Goal: Task Accomplishment & Management: Use online tool/utility

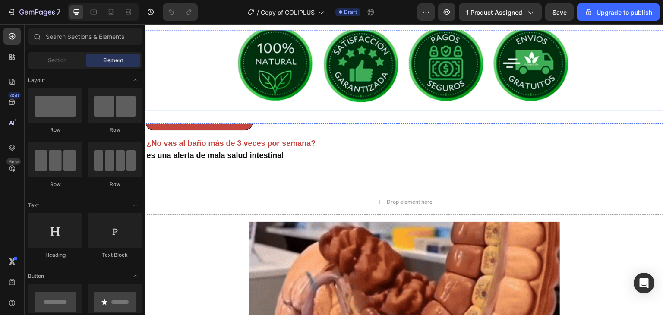
scroll to position [345, 0]
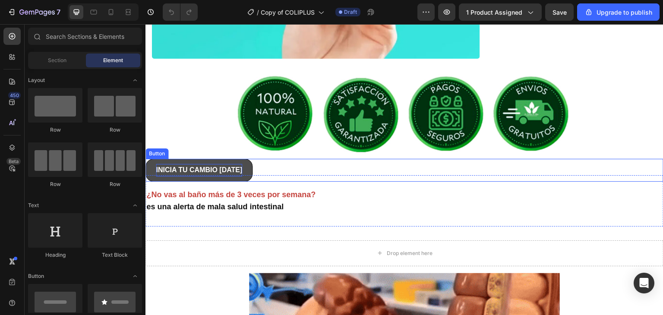
click at [192, 173] on p "INICIA TU CAMBIO [DATE]" at bounding box center [199, 170] width 86 height 13
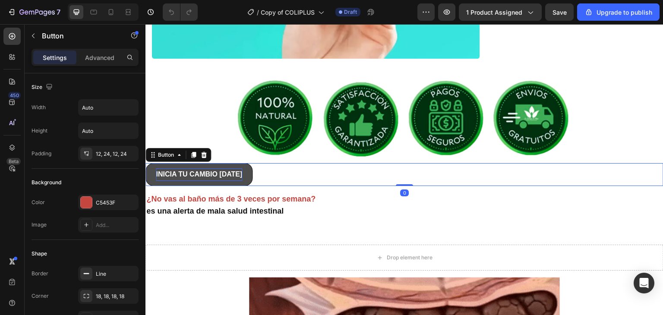
click at [192, 173] on p "INICIA TU CAMBIO [DATE]" at bounding box center [199, 174] width 86 height 13
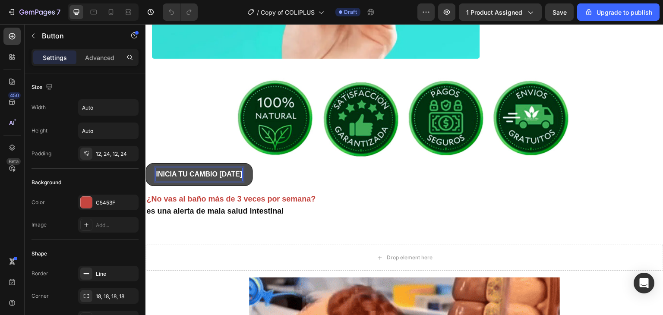
click at [150, 173] on button "INICIA TU CAMBIO [DATE]" at bounding box center [198, 174] width 107 height 23
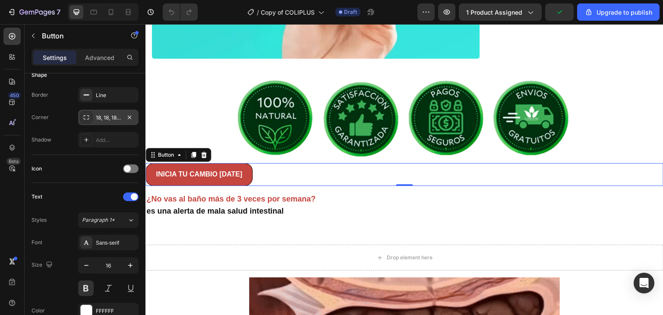
scroll to position [0, 0]
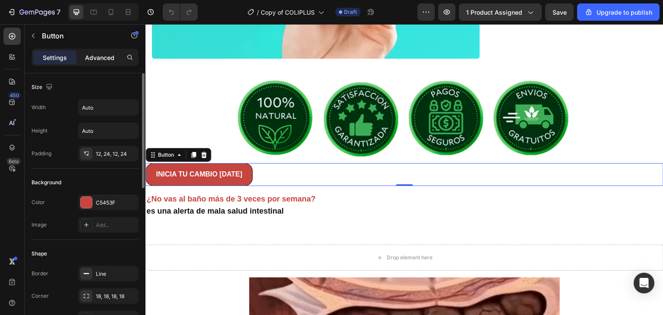
click at [104, 54] on p "Advanced" at bounding box center [99, 57] width 29 height 9
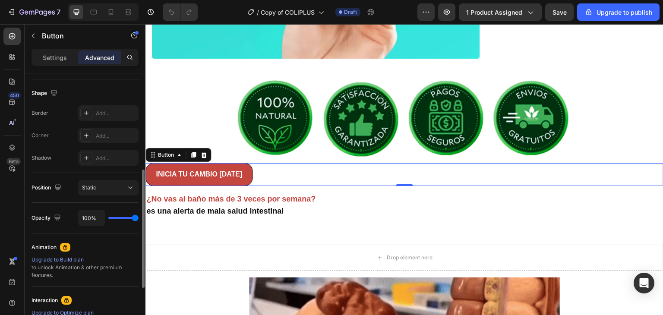
scroll to position [332, 0]
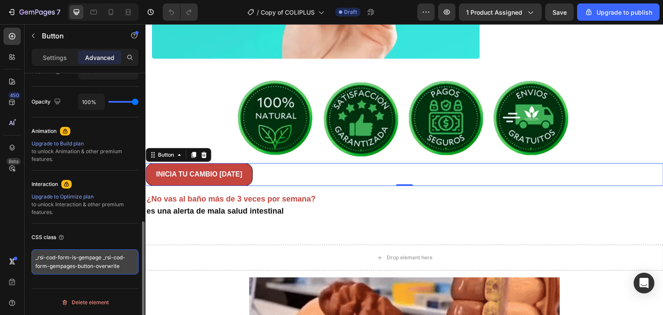
click at [96, 261] on textarea "_rsi-cod-form-is-gempage _rsi-cod-form-gempages-button-overwrite" at bounding box center [85, 261] width 107 height 25
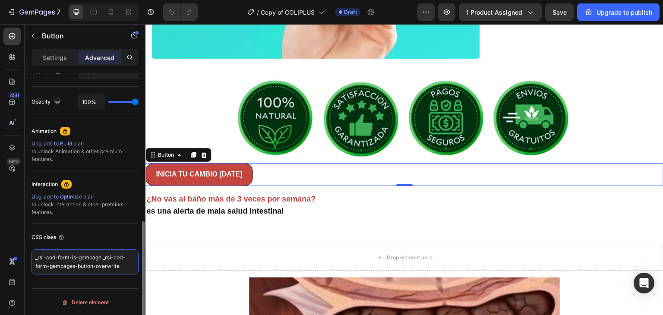
click at [126, 265] on textarea "_rsi-cod-form-is-gempage _rsi-cod-form-gempages-button-overwrite" at bounding box center [85, 261] width 107 height 25
click at [128, 233] on div "CSS class" at bounding box center [85, 237] width 107 height 14
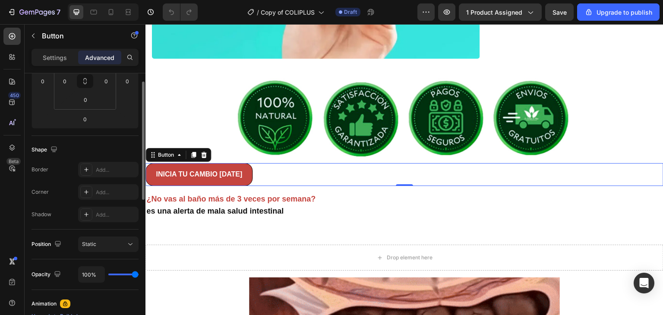
scroll to position [0, 0]
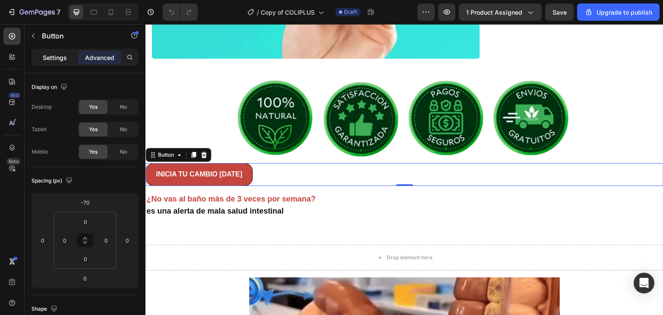
click at [45, 54] on p "Settings" at bounding box center [55, 57] width 24 height 9
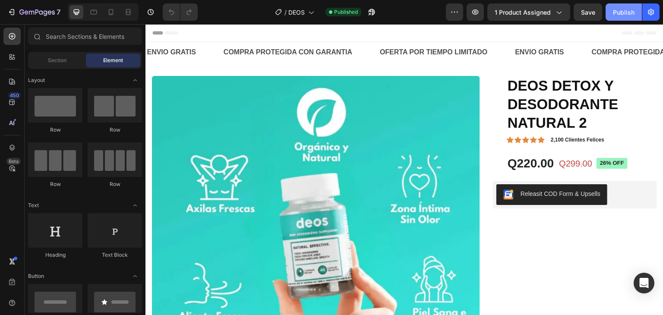
click at [623, 16] on button "Publish" at bounding box center [624, 11] width 36 height 17
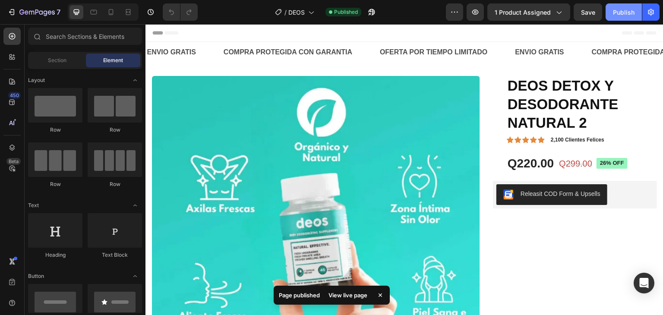
click at [612, 7] on button "Publish" at bounding box center [624, 11] width 36 height 17
